Goal: Task Accomplishment & Management: Complete application form

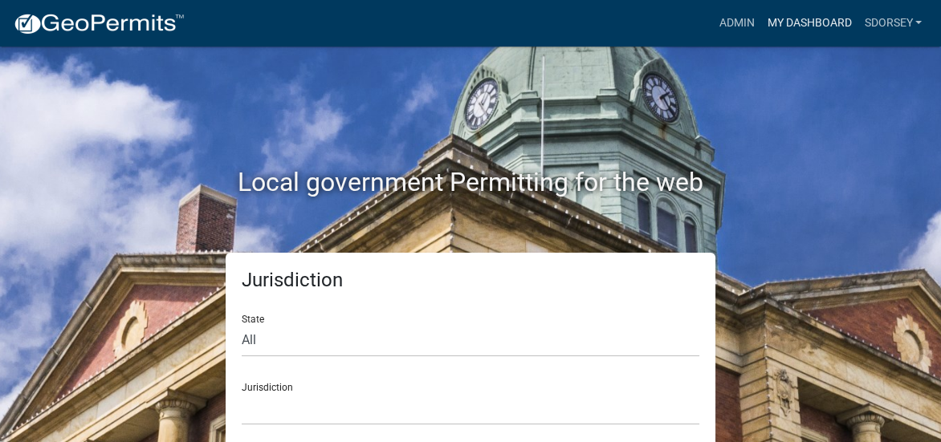
click at [820, 20] on link "My Dashboard" at bounding box center [809, 23] width 97 height 31
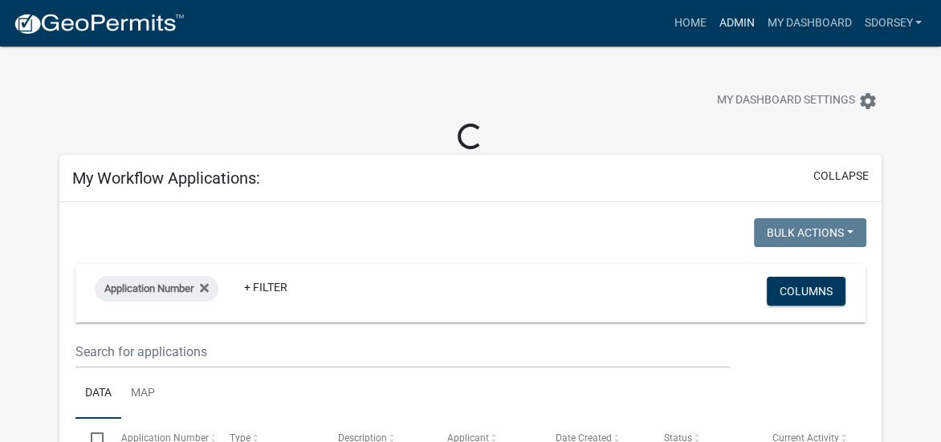
click at [742, 22] on link "Admin" at bounding box center [736, 23] width 48 height 31
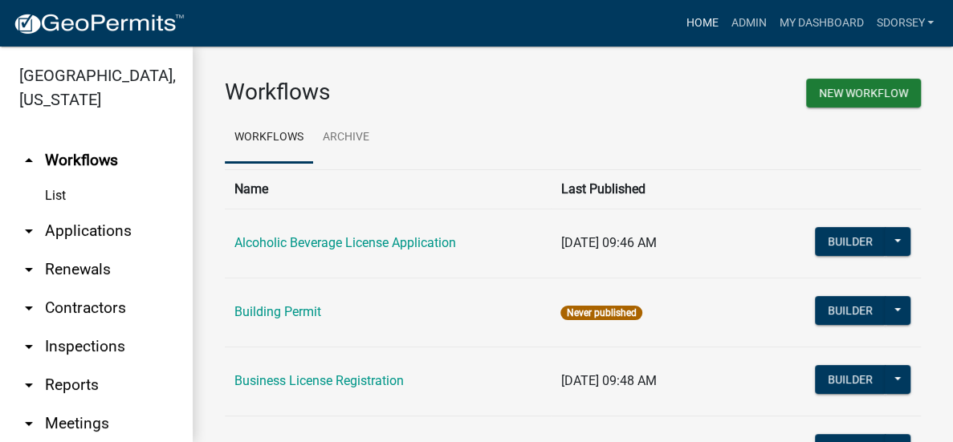
click at [699, 19] on link "Home" at bounding box center [701, 23] width 45 height 31
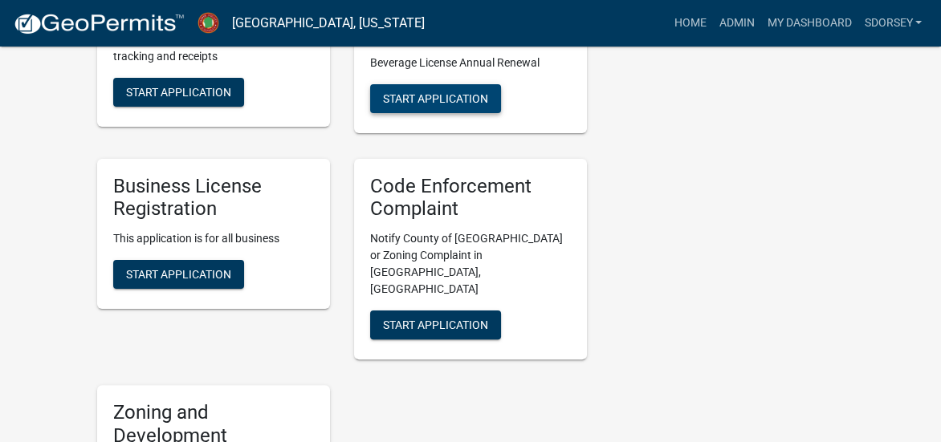
scroll to position [562, 0]
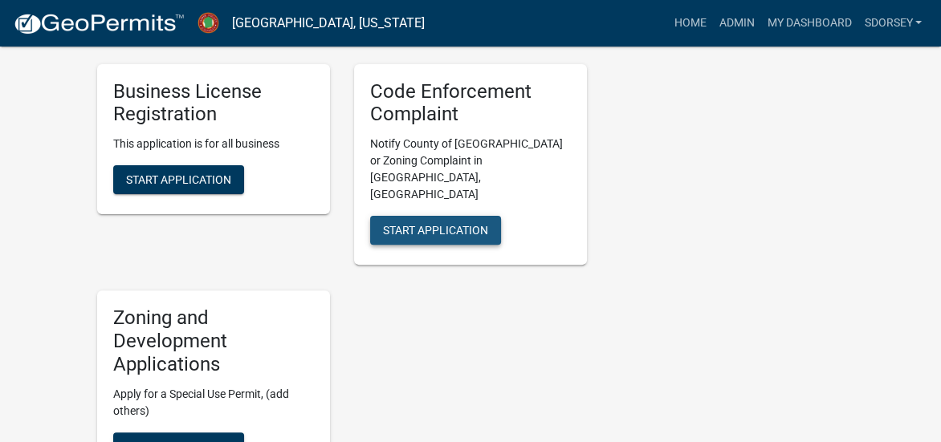
click at [462, 224] on span "Start Application" at bounding box center [435, 230] width 105 height 13
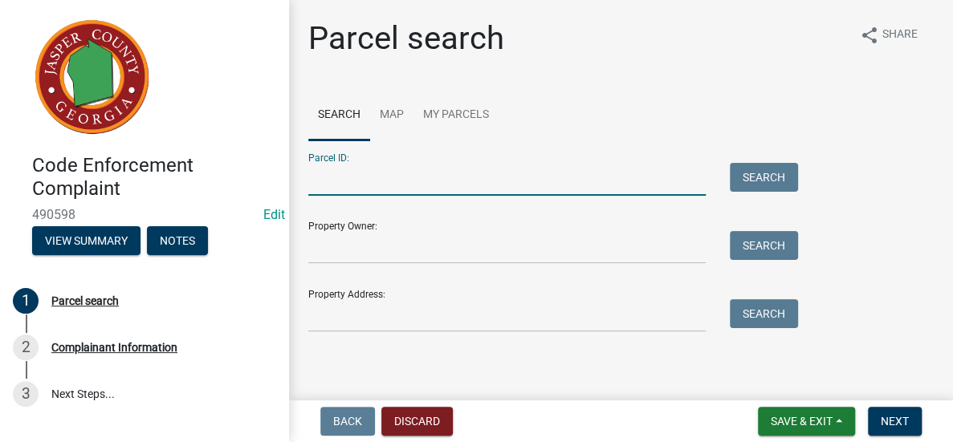
click at [364, 183] on input "Parcel ID:" at bounding box center [507, 179] width 398 height 33
type input "025a 010"
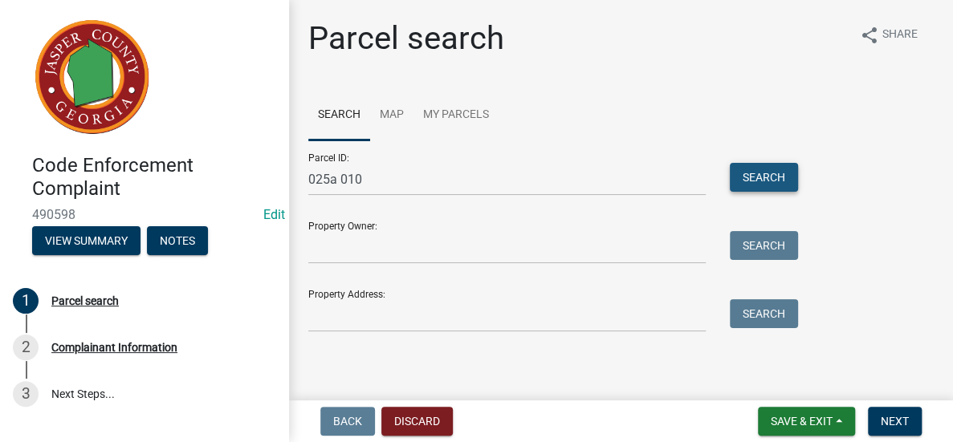
click at [786, 173] on button "Search" at bounding box center [764, 177] width 68 height 29
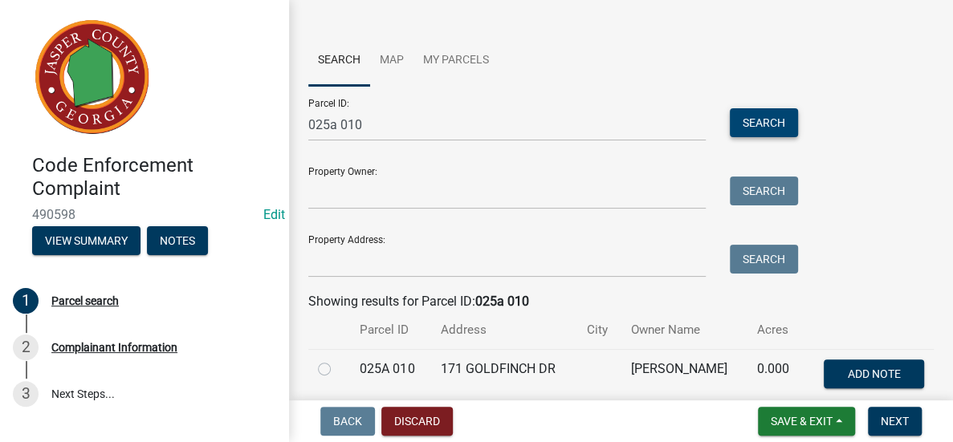
scroll to position [124, 0]
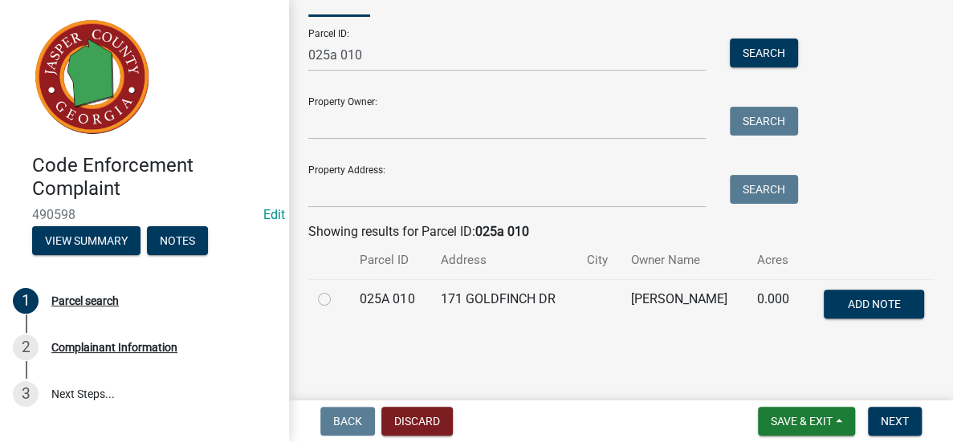
click at [337, 290] on label at bounding box center [337, 290] width 0 height 0
click at [337, 300] on 010 "radio" at bounding box center [342, 295] width 10 height 10
radio 010 "true"
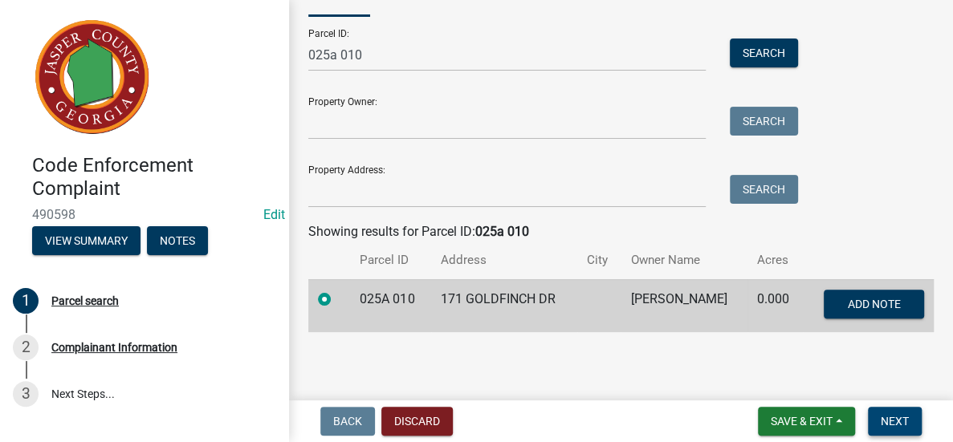
click at [910, 418] on button "Next" at bounding box center [895, 421] width 54 height 29
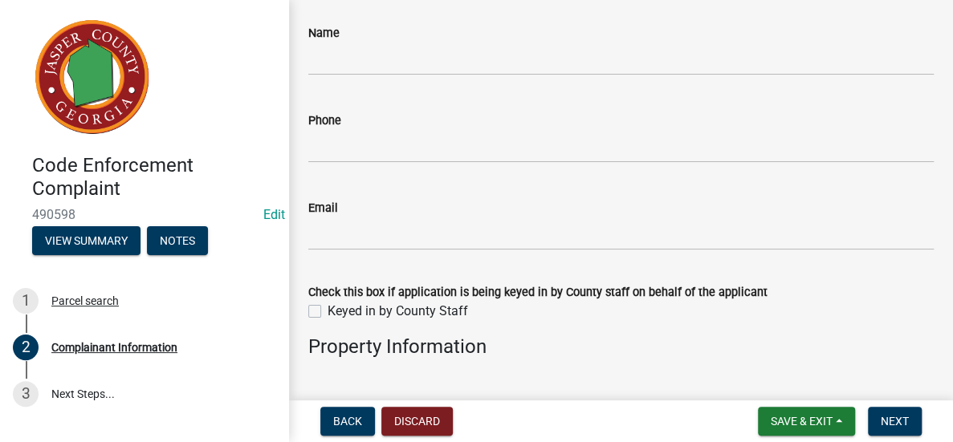
scroll to position [241, 0]
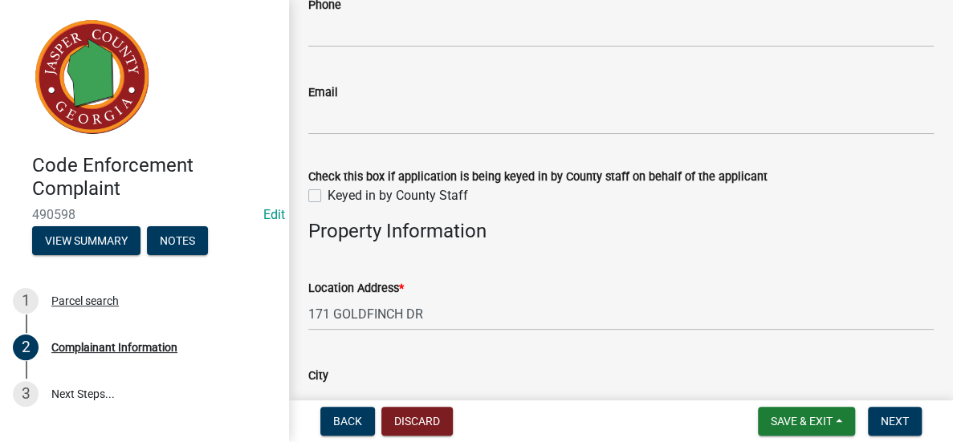
click at [328, 191] on label "Keyed in by County Staff" at bounding box center [398, 195] width 141 height 19
click at [328, 191] on input "Keyed in by County Staff" at bounding box center [333, 191] width 10 height 10
checkbox input "true"
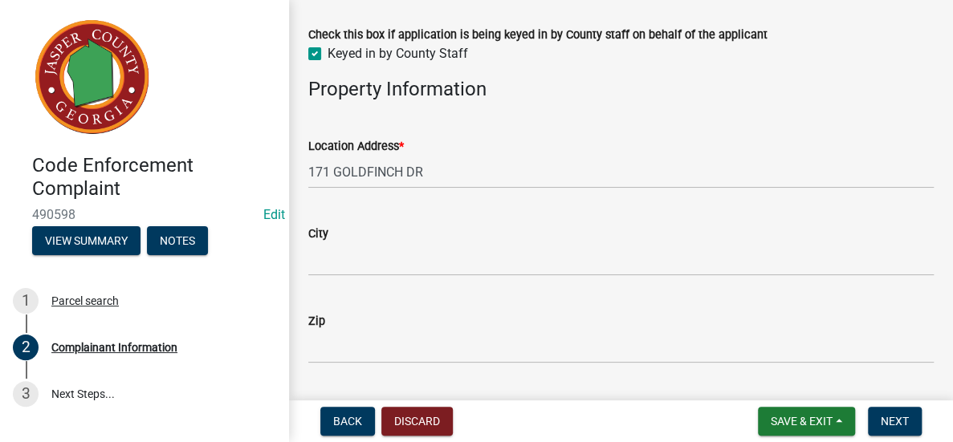
scroll to position [402, 0]
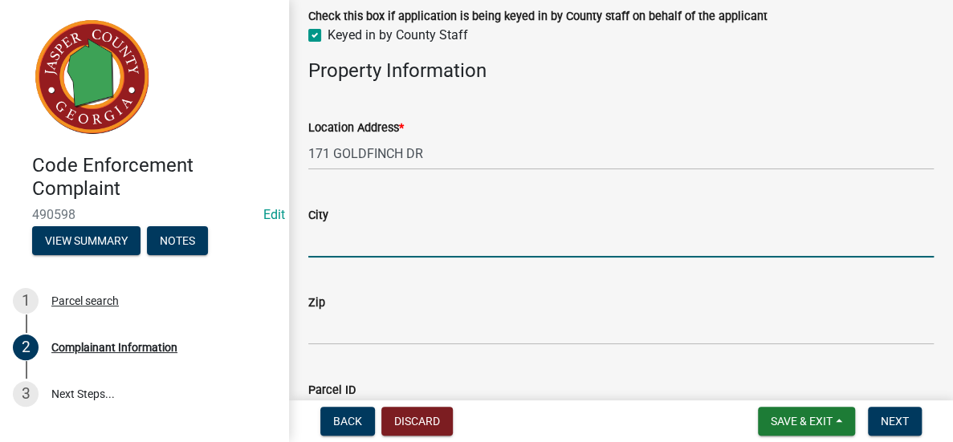
click at [472, 247] on input "City" at bounding box center [621, 241] width 626 height 33
type input "Monticello"
type input "[PERSON_NAME]"
type input "[EMAIL_ADDRESS][DOMAIN_NAME]"
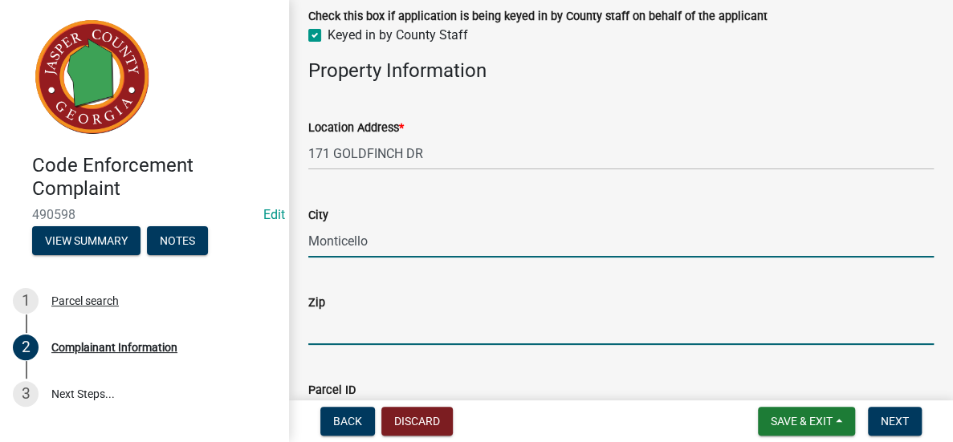
type input "31064"
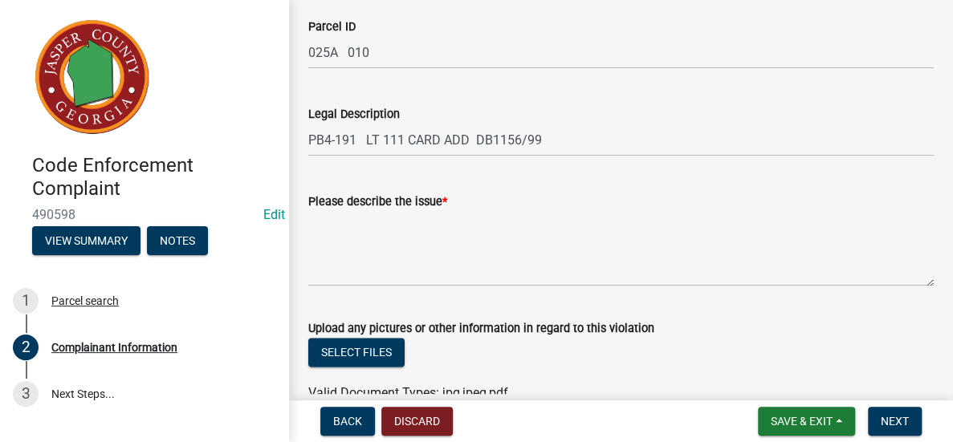
scroll to position [803, 0]
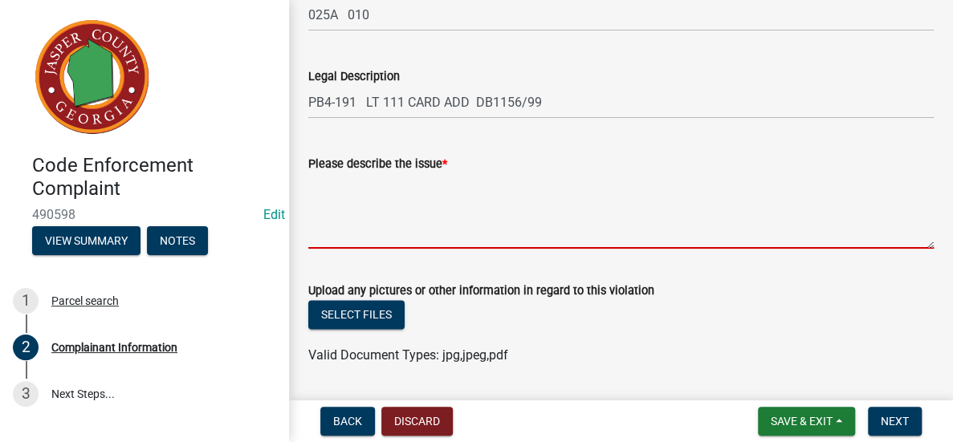
click at [491, 191] on textarea "Please describe the issue *" at bounding box center [621, 210] width 626 height 75
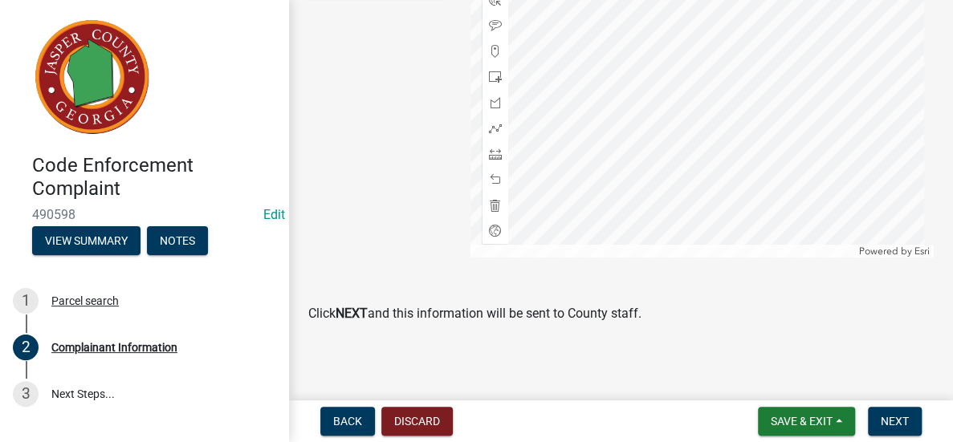
scroll to position [1369, 0]
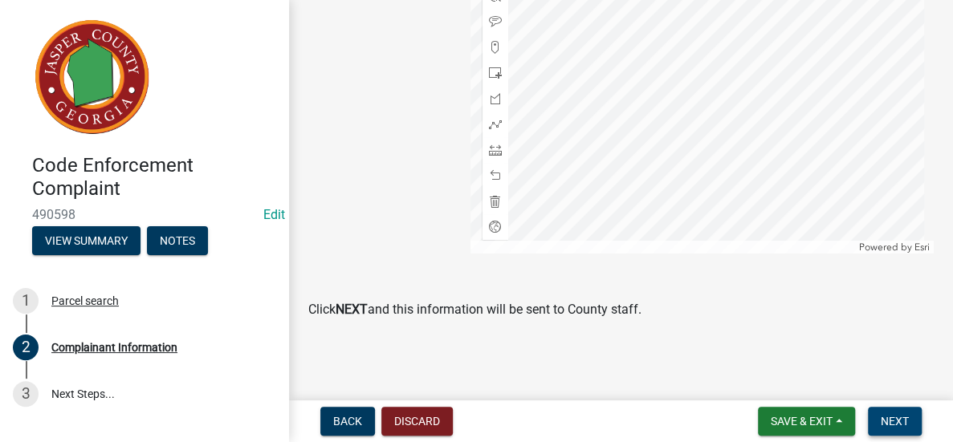
type textarea "Someone living in camper on property"
click at [893, 415] on span "Next" at bounding box center [895, 421] width 28 height 13
drag, startPoint x: 891, startPoint y: 412, endPoint x: 891, endPoint y: 373, distance: 39.4
click at [891, 414] on button "Next" at bounding box center [895, 421] width 54 height 29
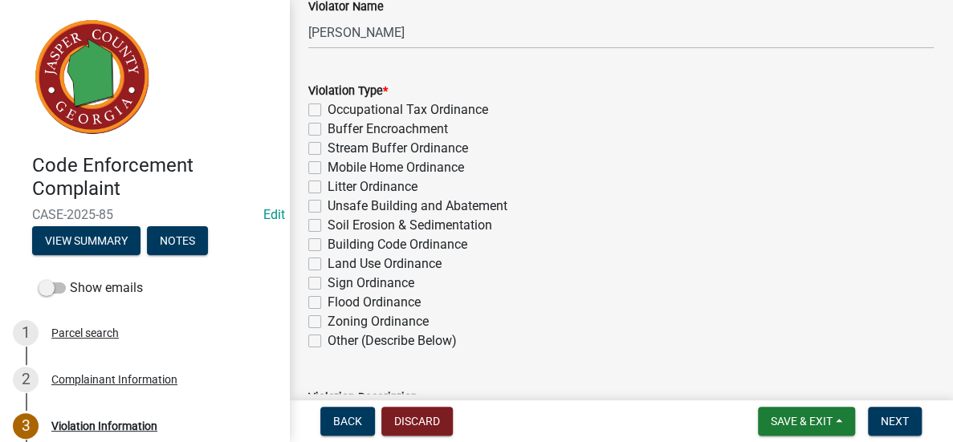
scroll to position [321, 0]
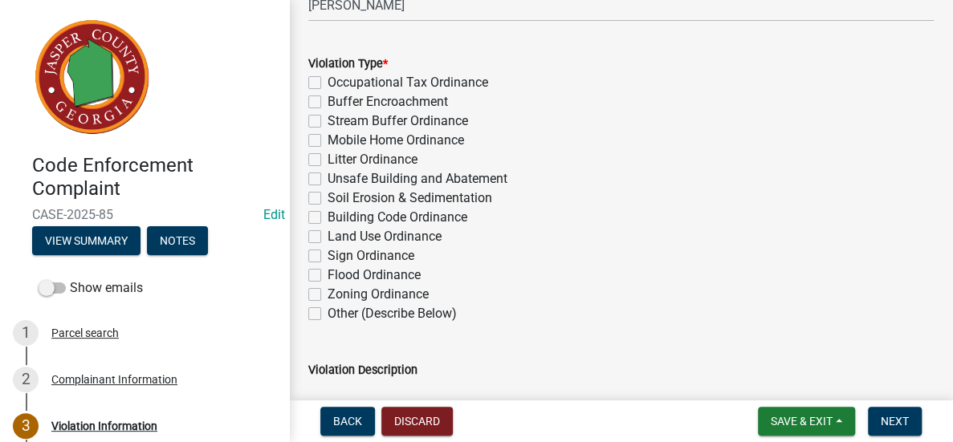
click at [328, 295] on label "Zoning Ordinance" at bounding box center [378, 294] width 101 height 19
click at [328, 295] on input "Zoning Ordinance" at bounding box center [333, 290] width 10 height 10
checkbox input "true"
checkbox input "false"
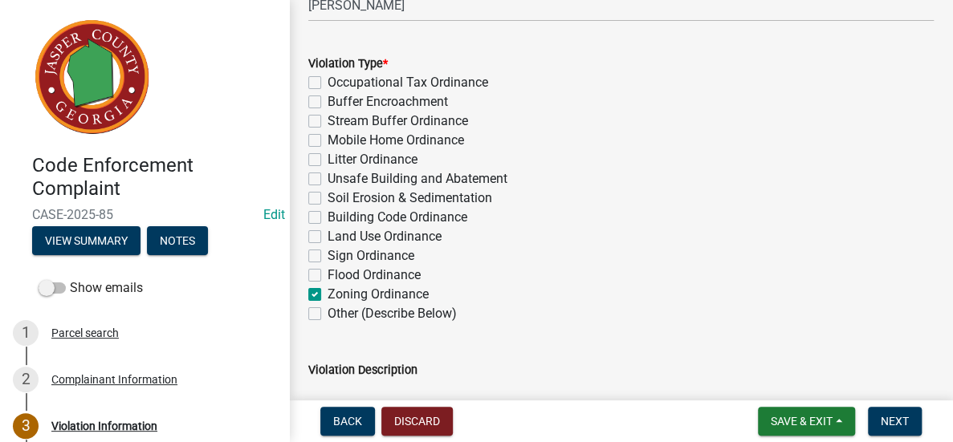
checkbox input "false"
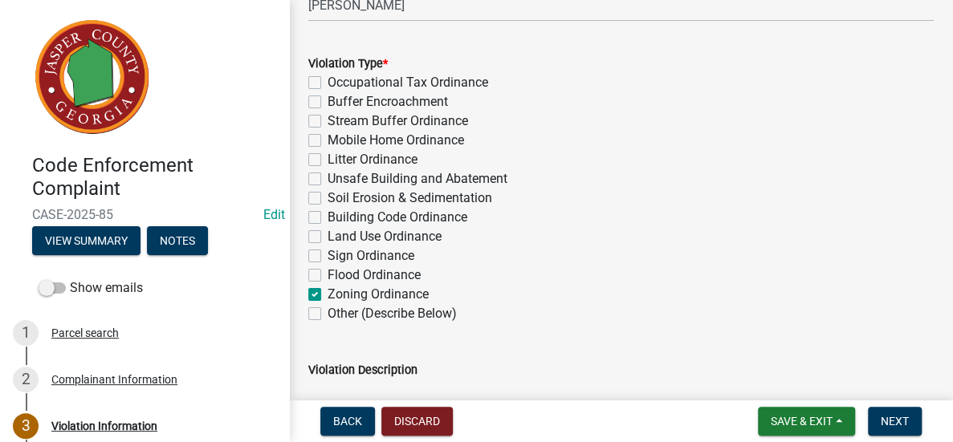
checkbox input "false"
checkbox input "true"
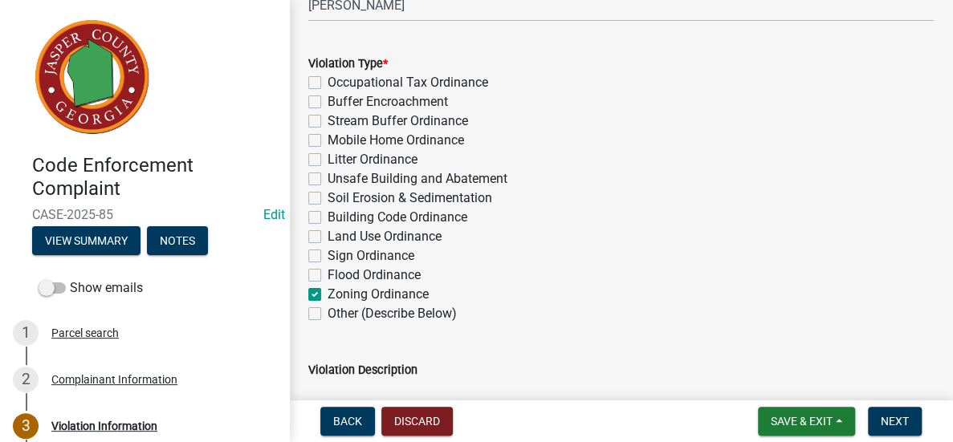
checkbox input "false"
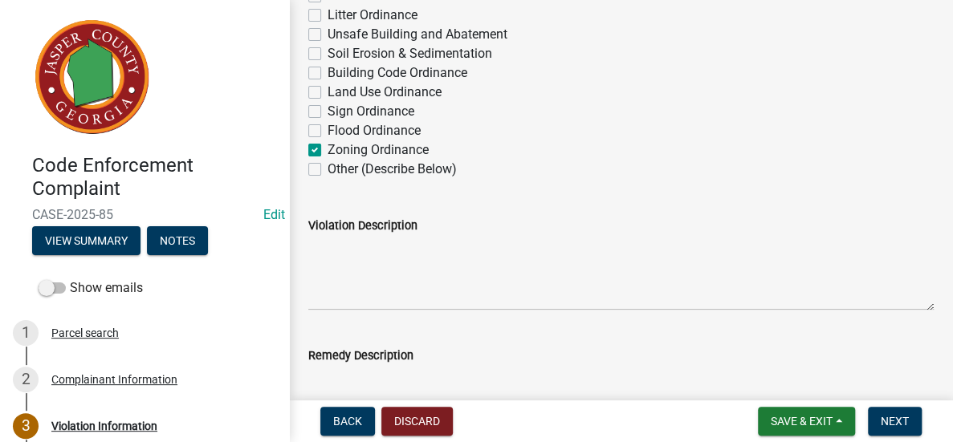
scroll to position [482, 0]
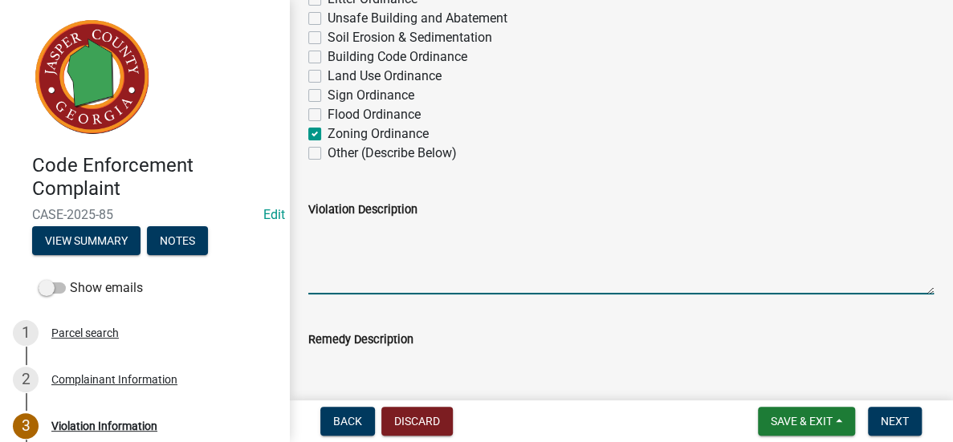
click at [545, 248] on textarea "Violation Description" at bounding box center [621, 256] width 626 height 75
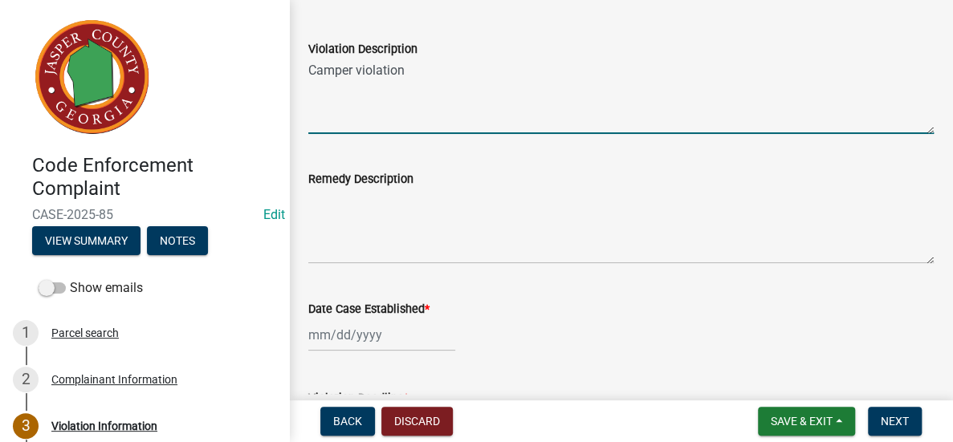
scroll to position [723, 0]
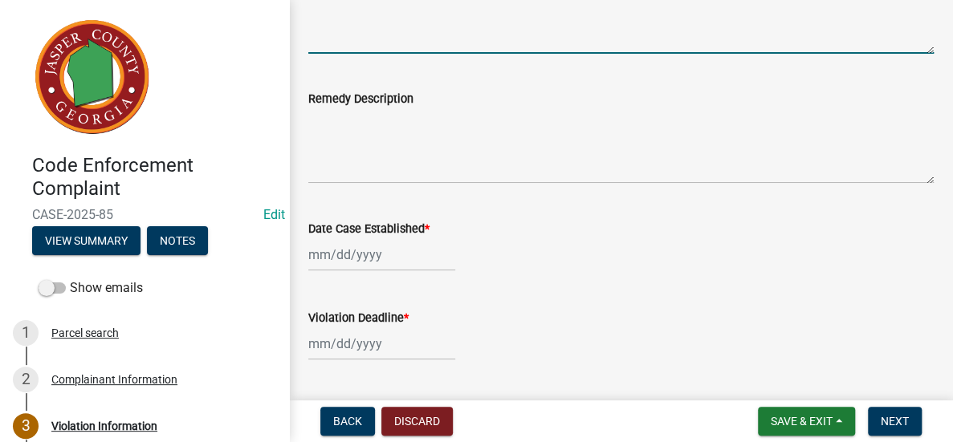
type textarea "Camper violation"
click at [402, 258] on div at bounding box center [381, 255] width 147 height 33
select select "10"
select select "2025"
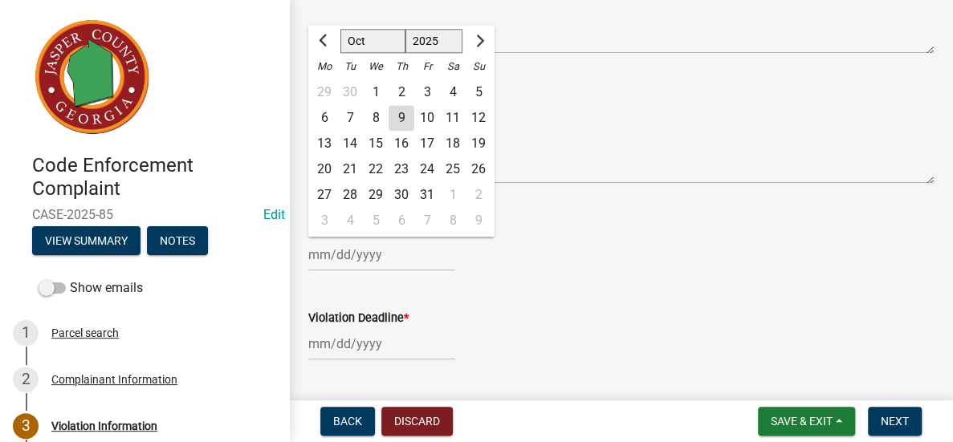
click at [406, 118] on div "9" at bounding box center [402, 118] width 26 height 26
type input "[DATE]"
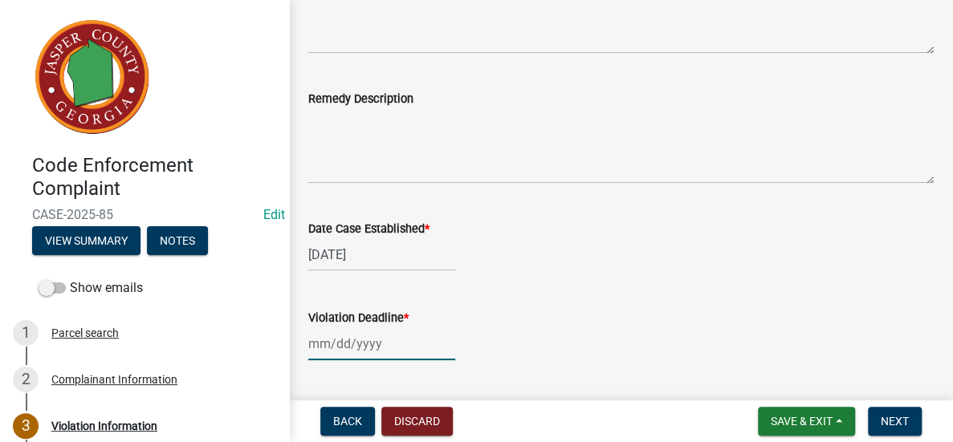
click at [375, 345] on div at bounding box center [381, 344] width 147 height 33
select select "10"
select select "2025"
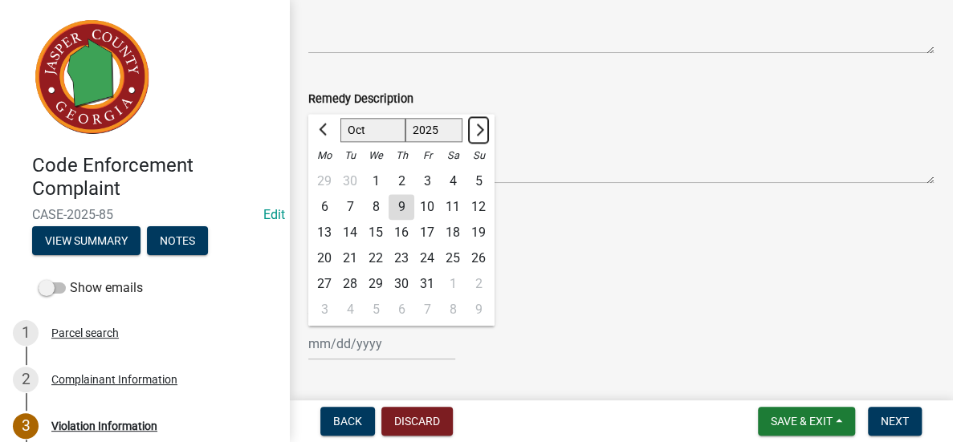
click at [481, 123] on button "Next month" at bounding box center [478, 130] width 19 height 26
select select "11"
click at [427, 204] on div "7" at bounding box center [427, 207] width 26 height 26
type input "[DATE]"
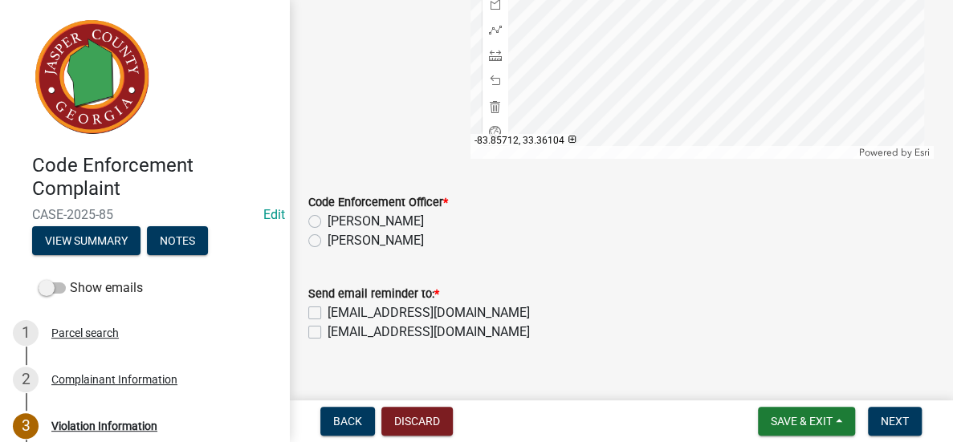
scroll to position [1521, 0]
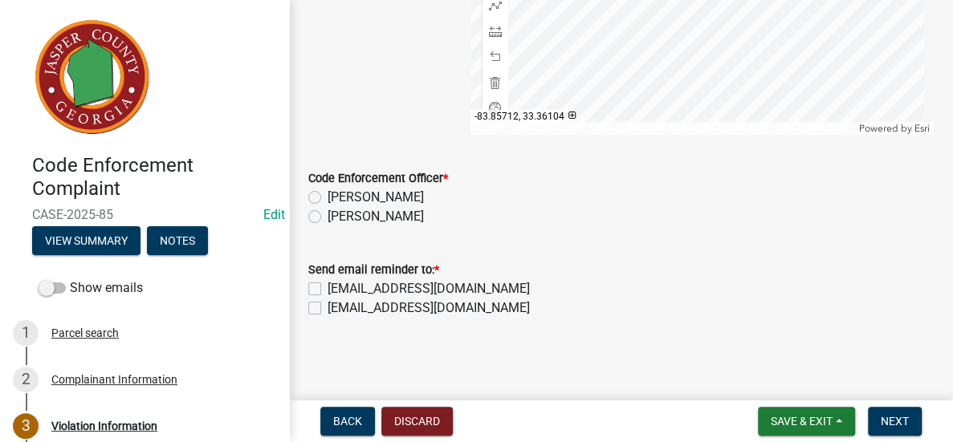
click at [328, 216] on label "[PERSON_NAME]" at bounding box center [376, 216] width 96 height 19
click at [328, 216] on input "[PERSON_NAME]" at bounding box center [333, 212] width 10 height 10
radio input "true"
click at [328, 308] on label "[EMAIL_ADDRESS][DOMAIN_NAME]" at bounding box center [429, 308] width 202 height 19
click at [328, 308] on input "[EMAIL_ADDRESS][DOMAIN_NAME]" at bounding box center [333, 304] width 10 height 10
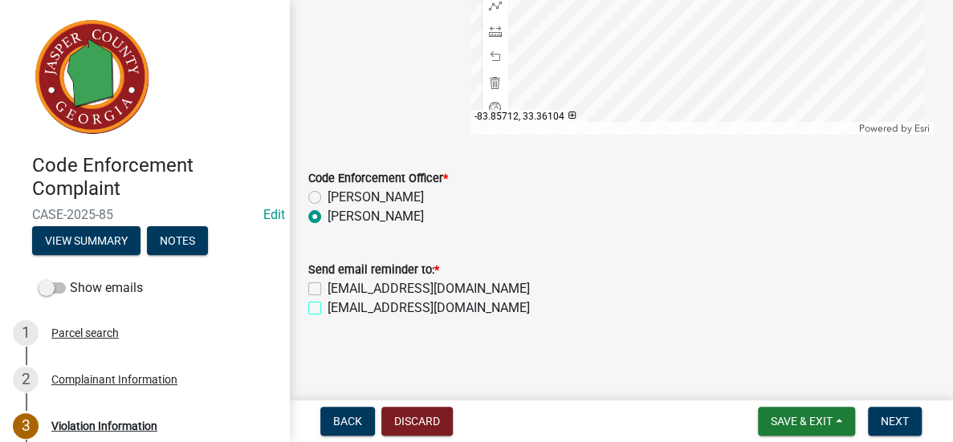
checkbox input "true"
checkbox input "false"
checkbox input "true"
click at [897, 417] on span "Next" at bounding box center [895, 421] width 28 height 13
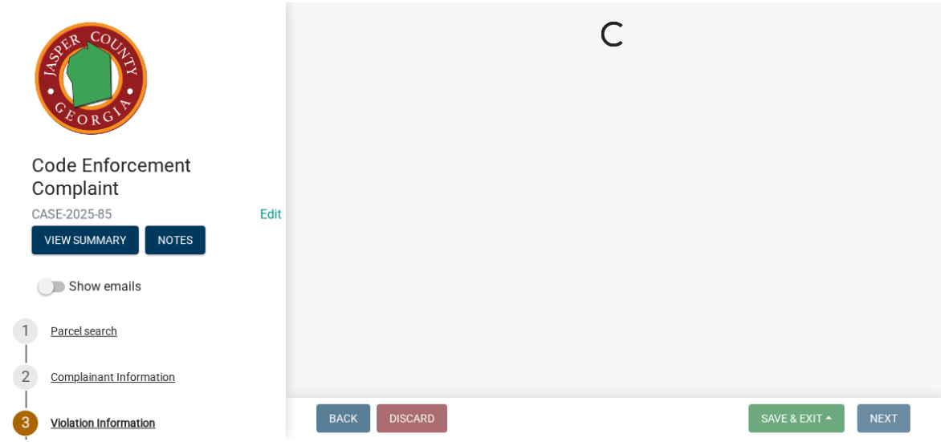
scroll to position [0, 0]
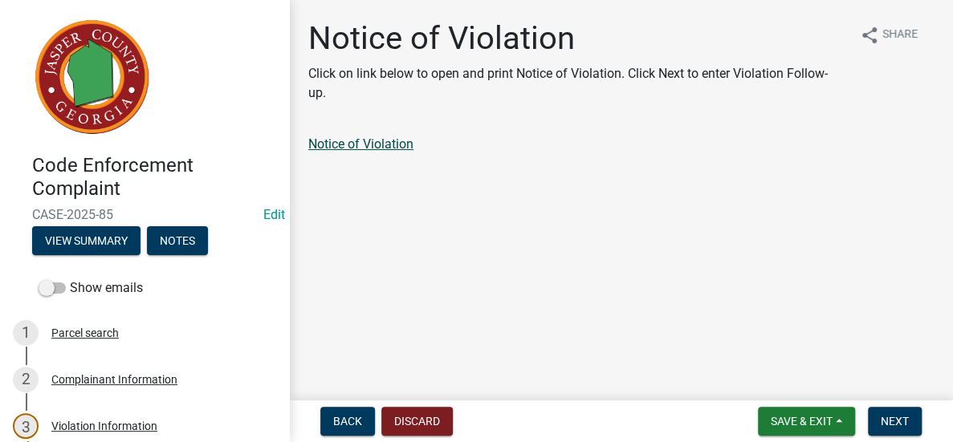
click at [361, 138] on link "Notice of Violation" at bounding box center [360, 144] width 105 height 15
click at [787, 416] on span "Save & Exit" at bounding box center [802, 421] width 62 height 13
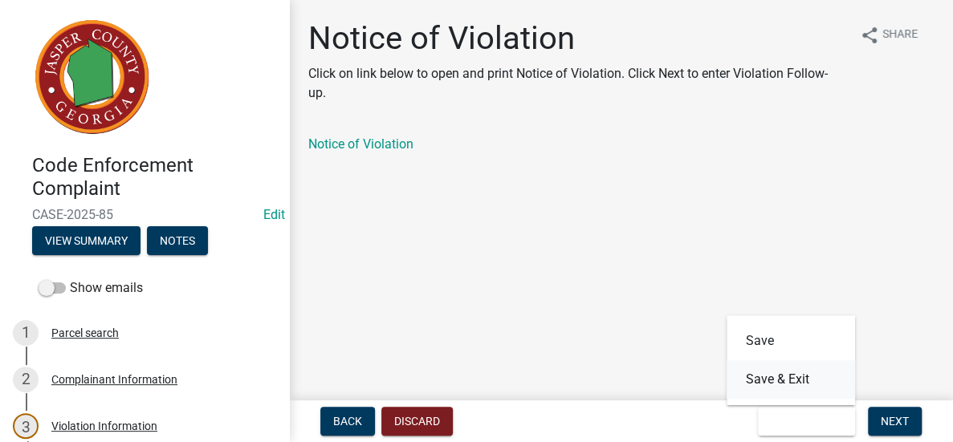
click at [787, 371] on button "Save & Exit" at bounding box center [791, 380] width 128 height 39
